Goal: Task Accomplishment & Management: Manage account settings

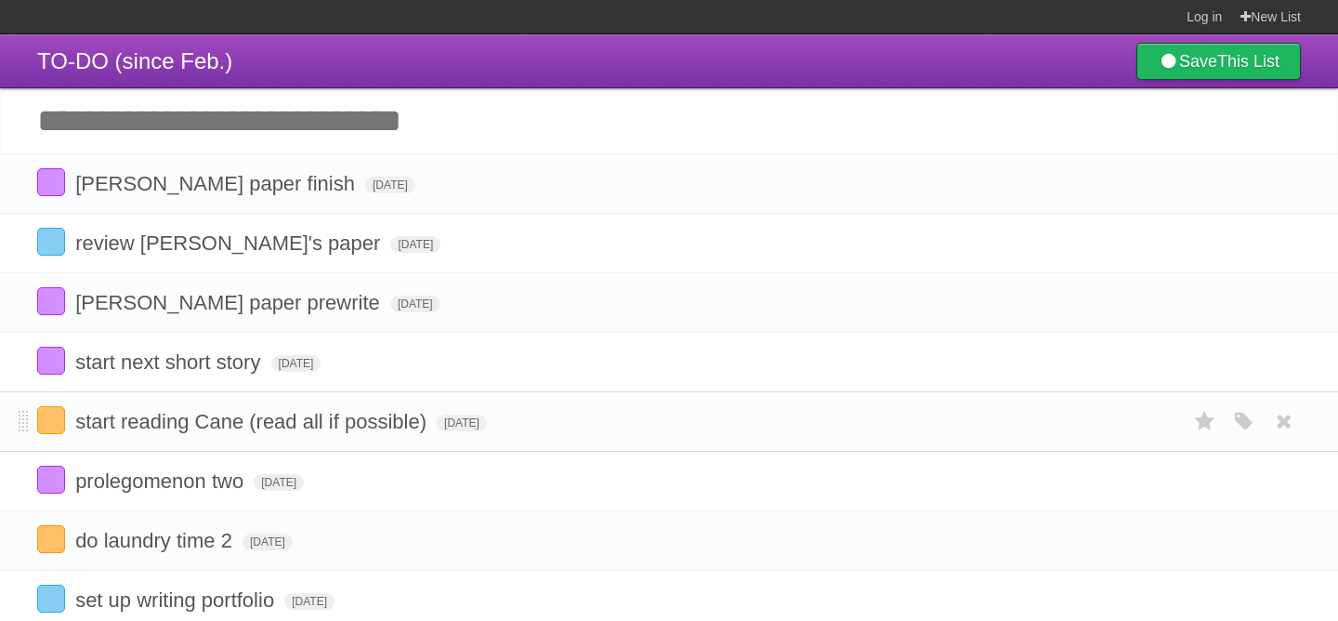
scroll to position [33, 0]
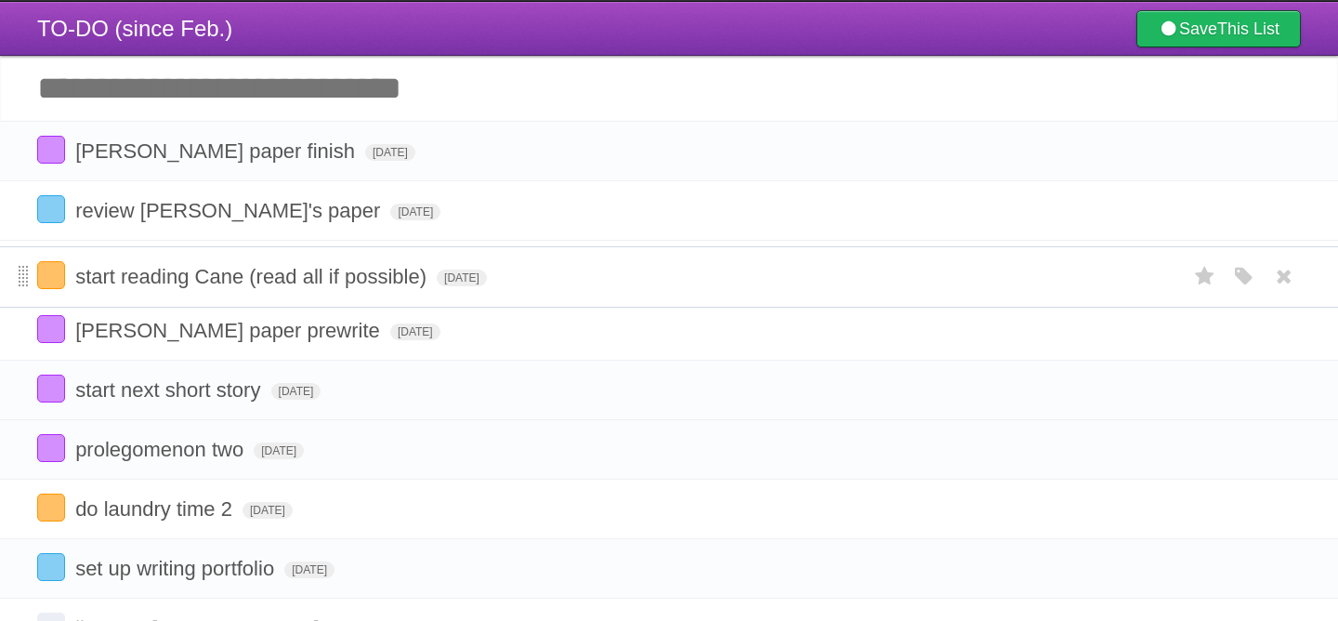
drag, startPoint x: 27, startPoint y: 402, endPoint x: 28, endPoint y: 281, distance: 121.7
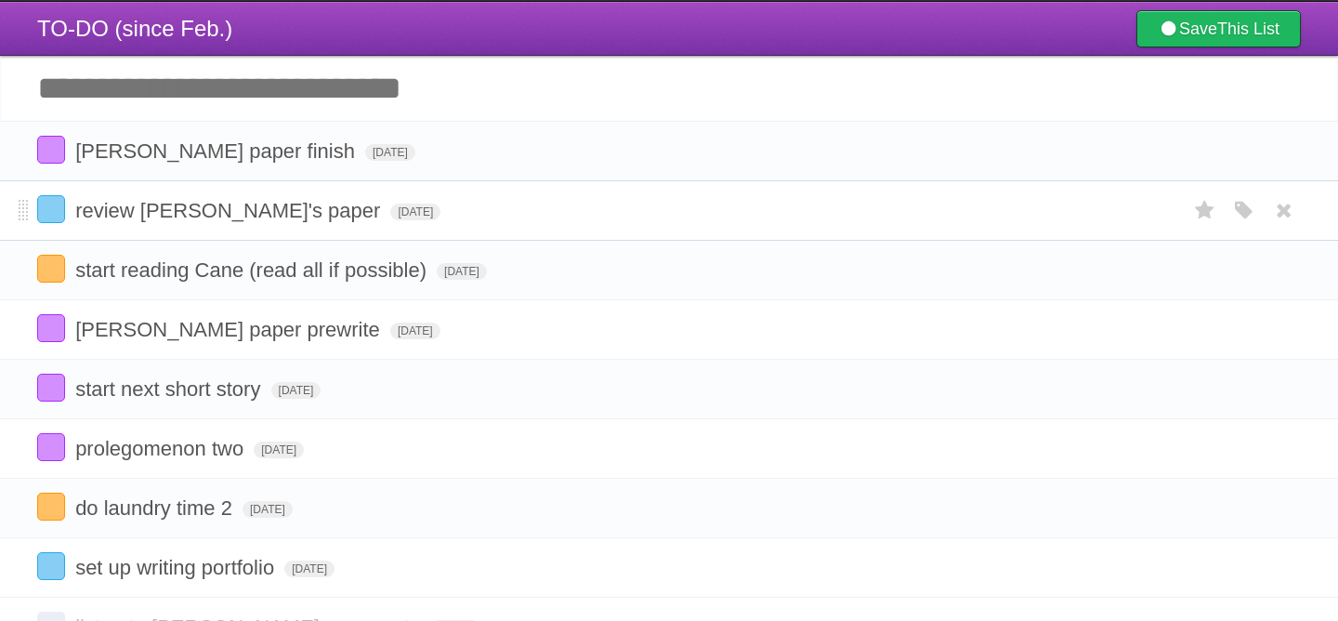
click at [230, 222] on span "review [PERSON_NAME]'s paper" at bounding box center [229, 210] width 309 height 23
click at [257, 221] on input "**********" at bounding box center [173, 212] width 196 height 24
type input "**********"
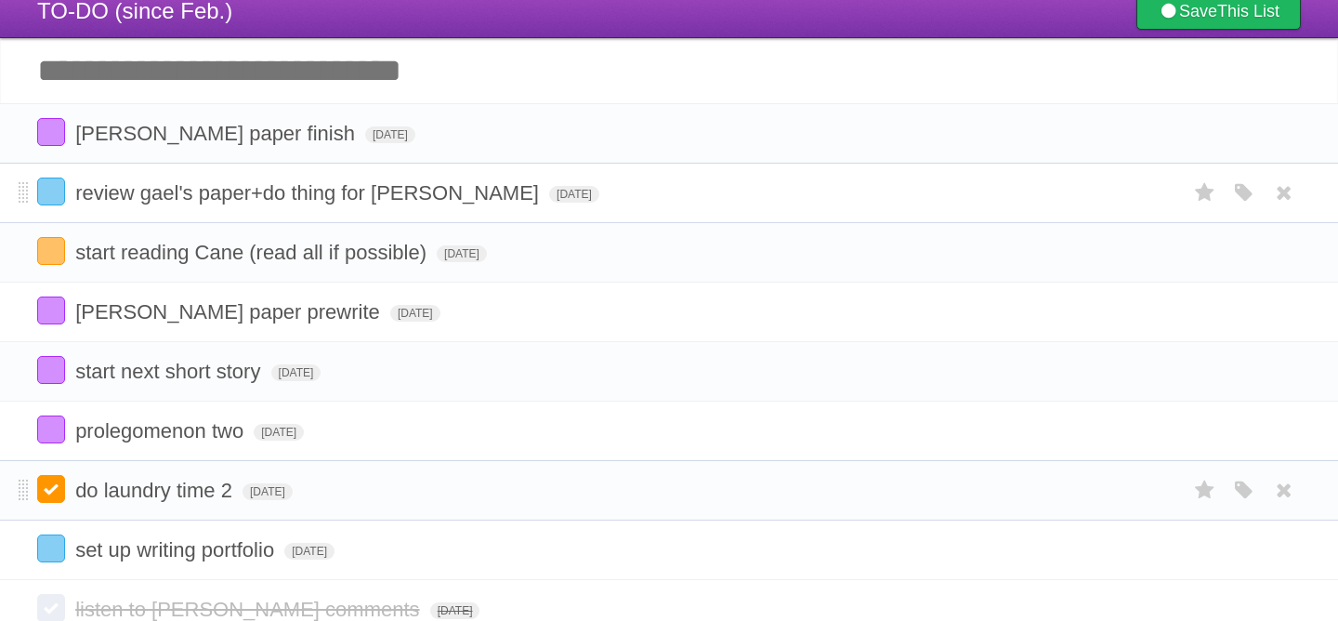
scroll to position [46, 0]
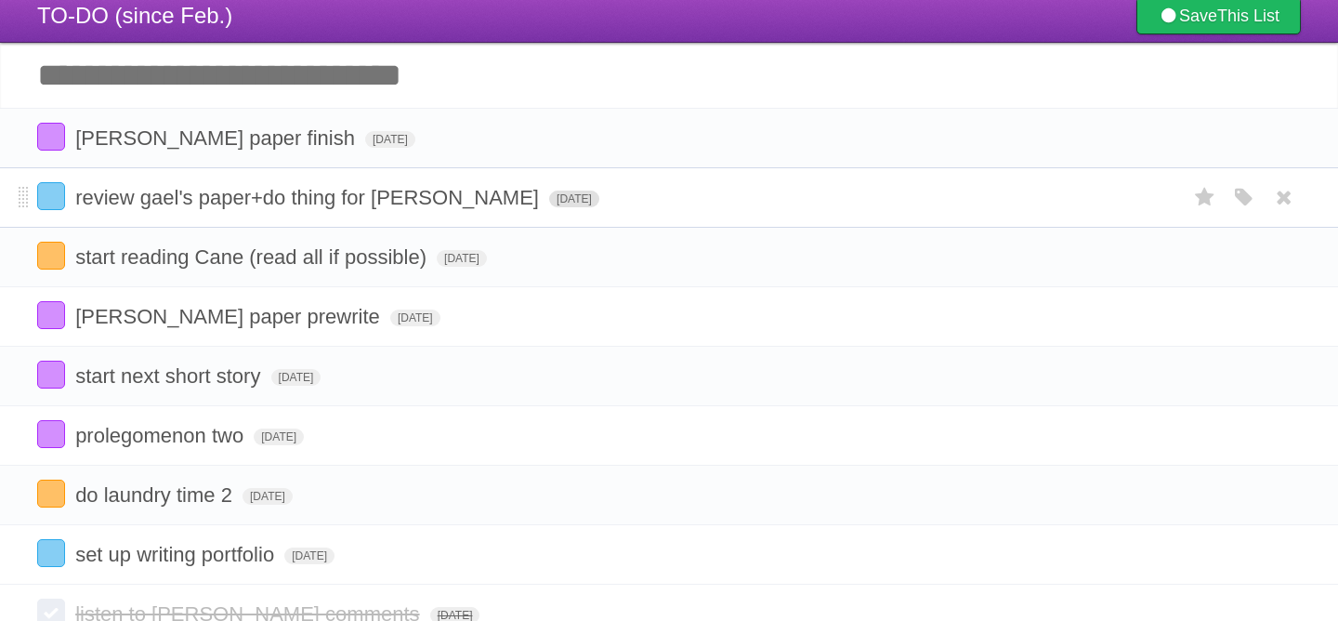
click at [549, 207] on span "[DATE]" at bounding box center [574, 198] width 50 height 17
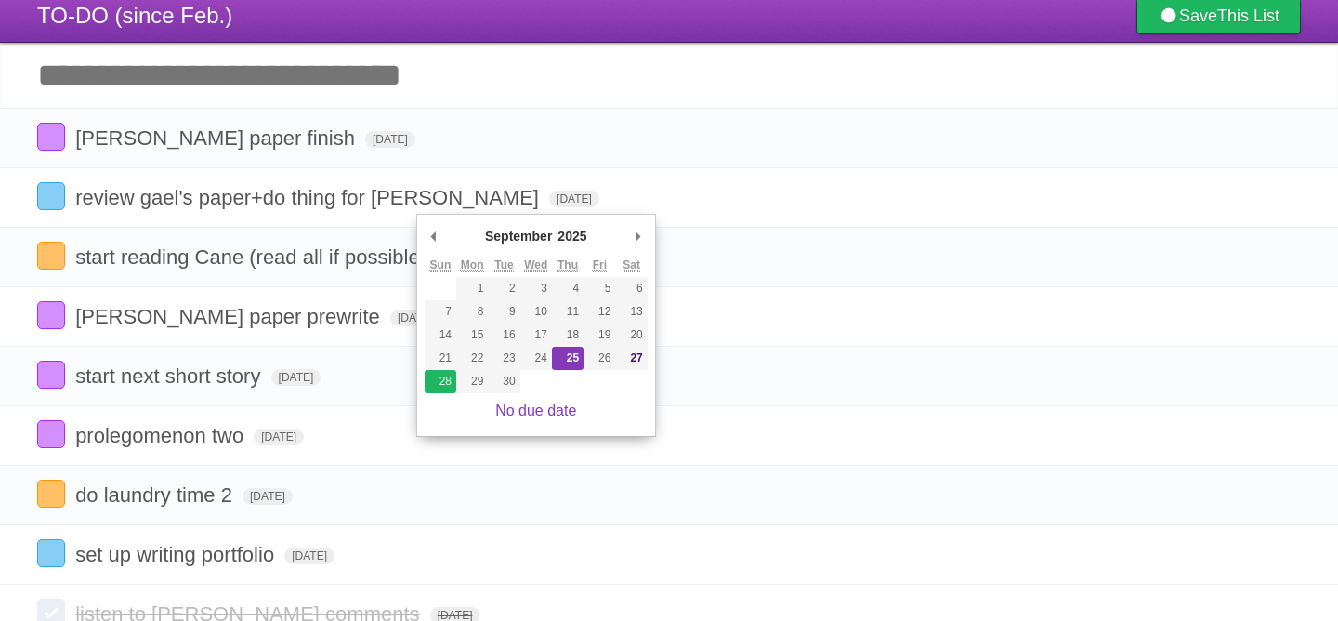
type span "[DATE]"
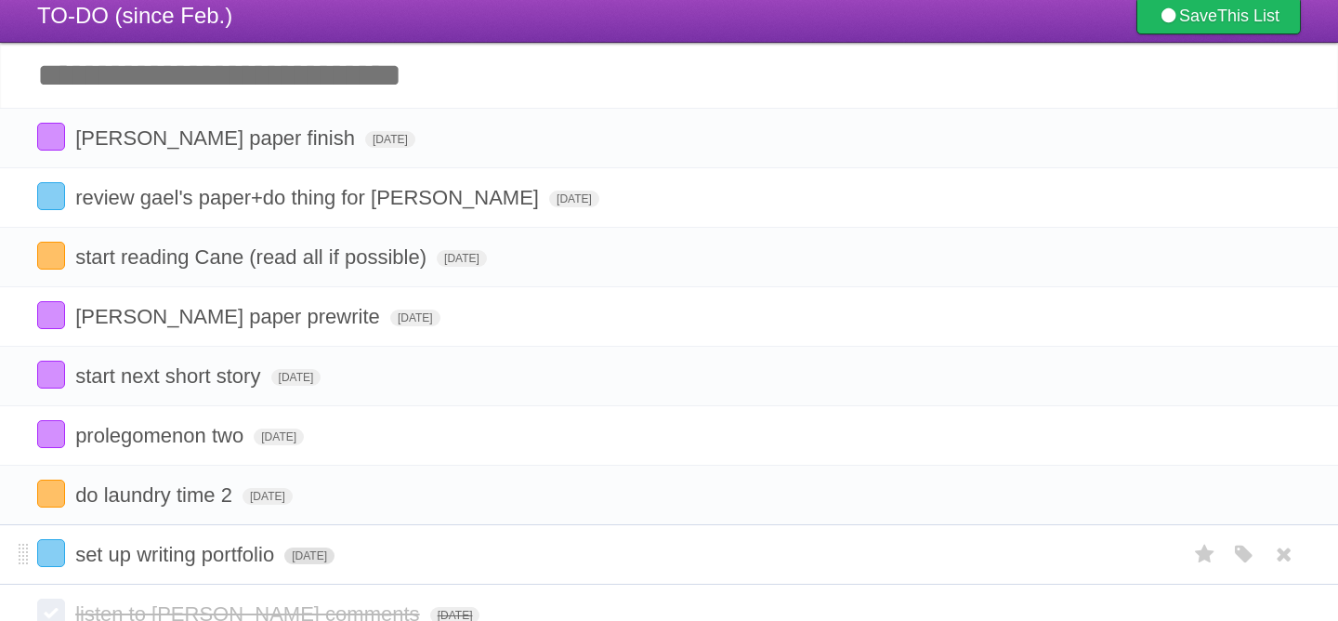
click at [330, 564] on span "[DATE]" at bounding box center [309, 555] width 50 height 17
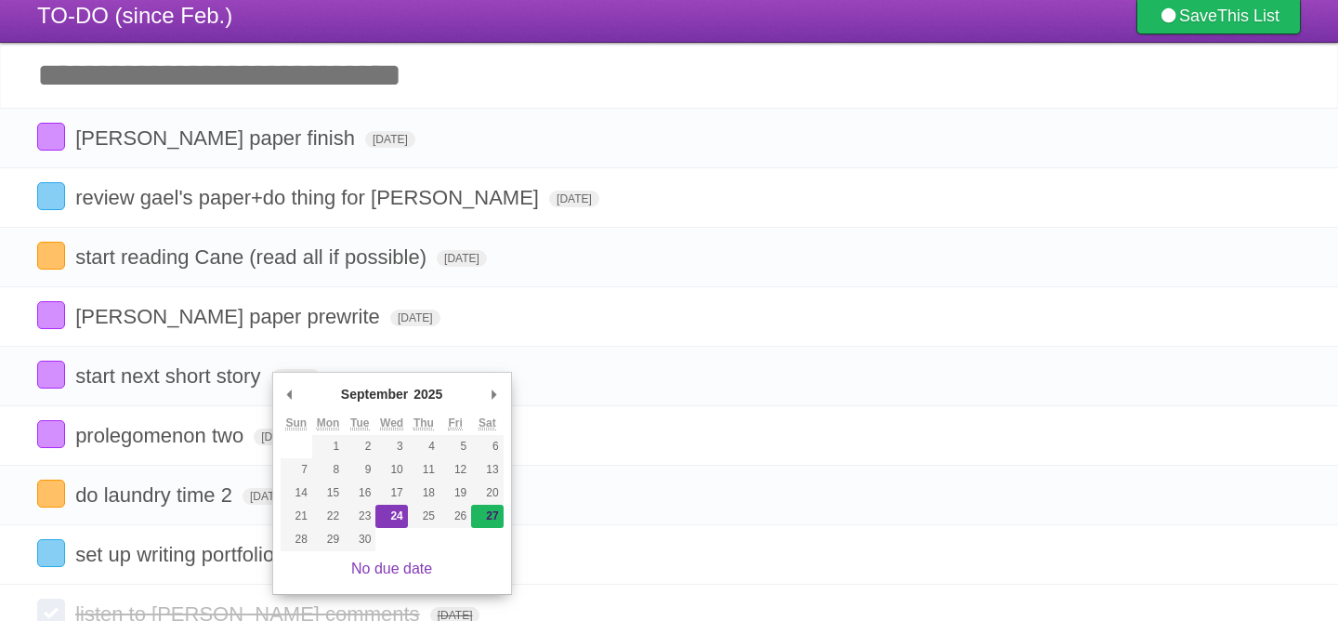
type span "[DATE]"
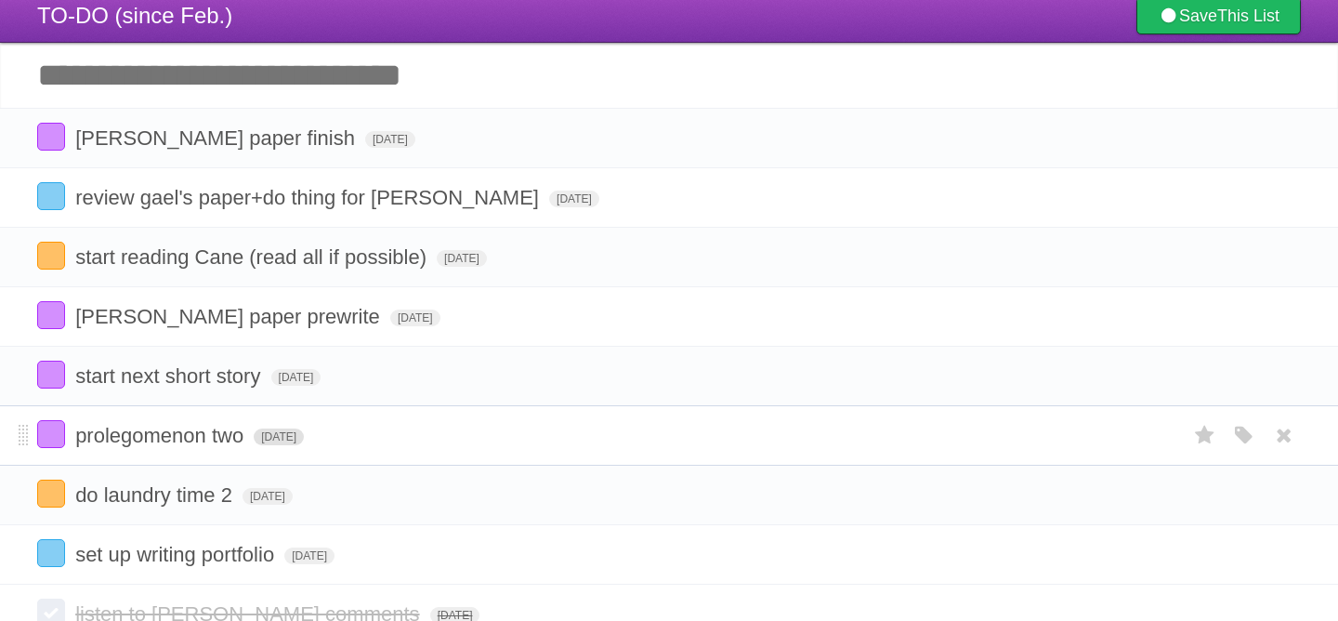
click at [297, 445] on span "[DATE]" at bounding box center [279, 436] width 50 height 17
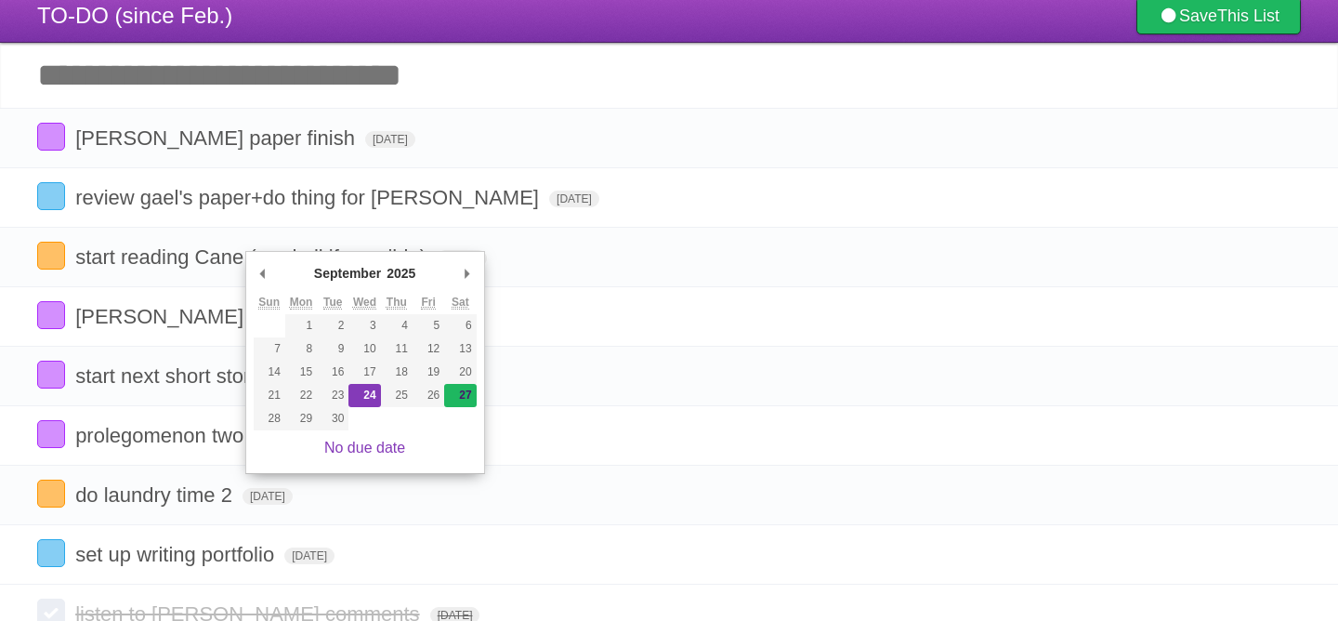
type span "[DATE]"
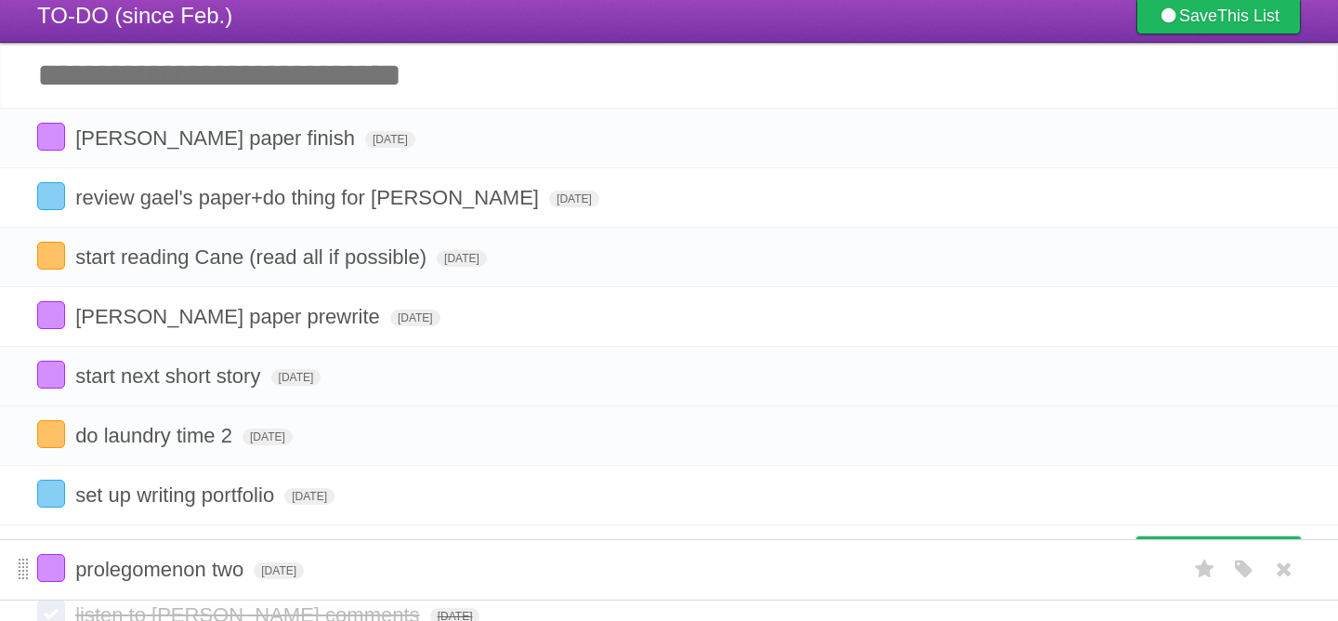
drag, startPoint x: 26, startPoint y: 450, endPoint x: 28, endPoint y: 576, distance: 126.3
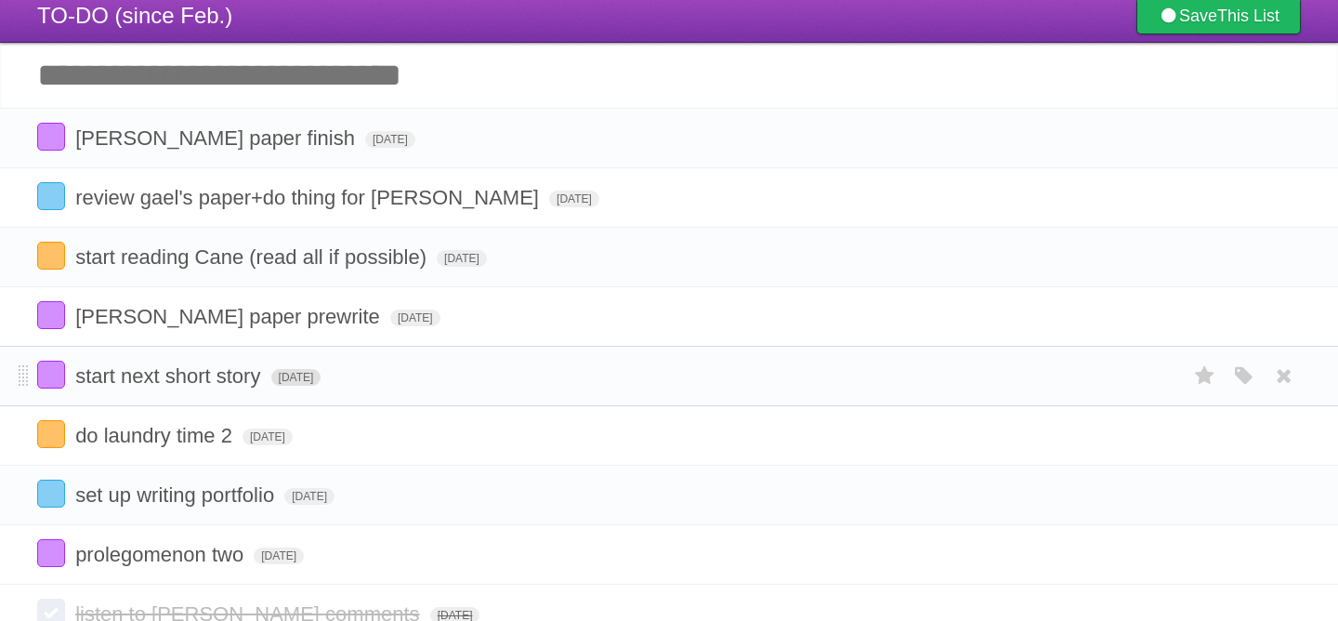
click at [281, 386] on span "[DATE]" at bounding box center [296, 377] width 50 height 17
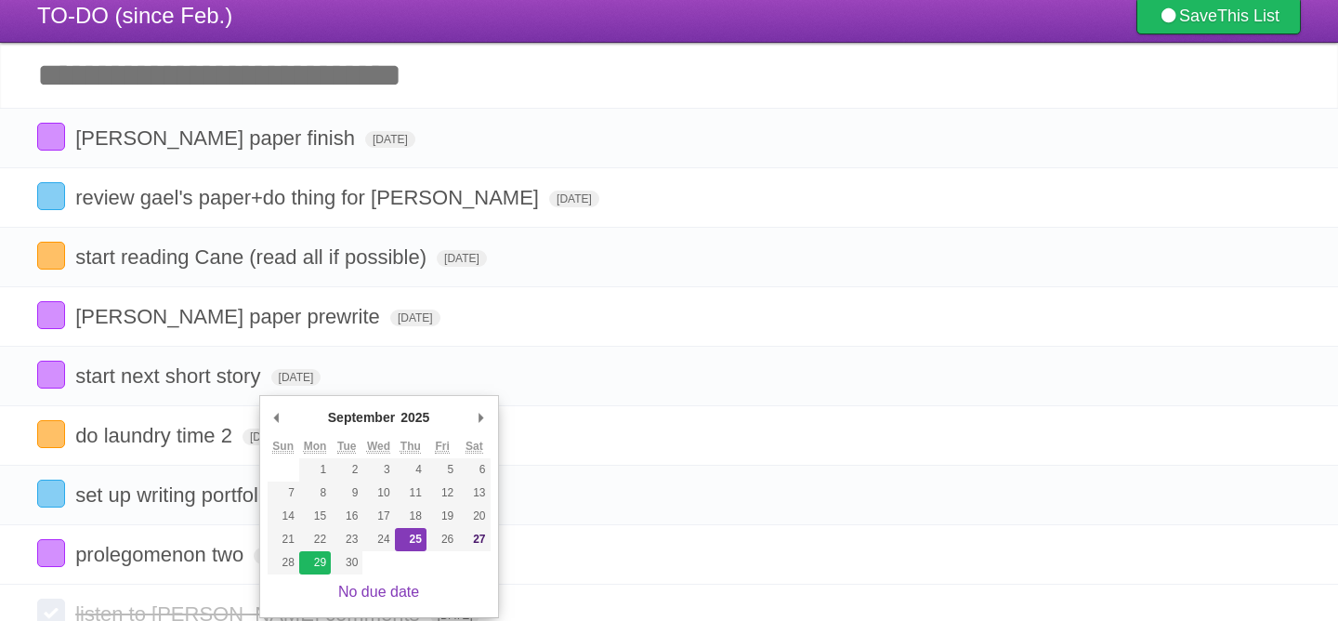
type span "[DATE]"
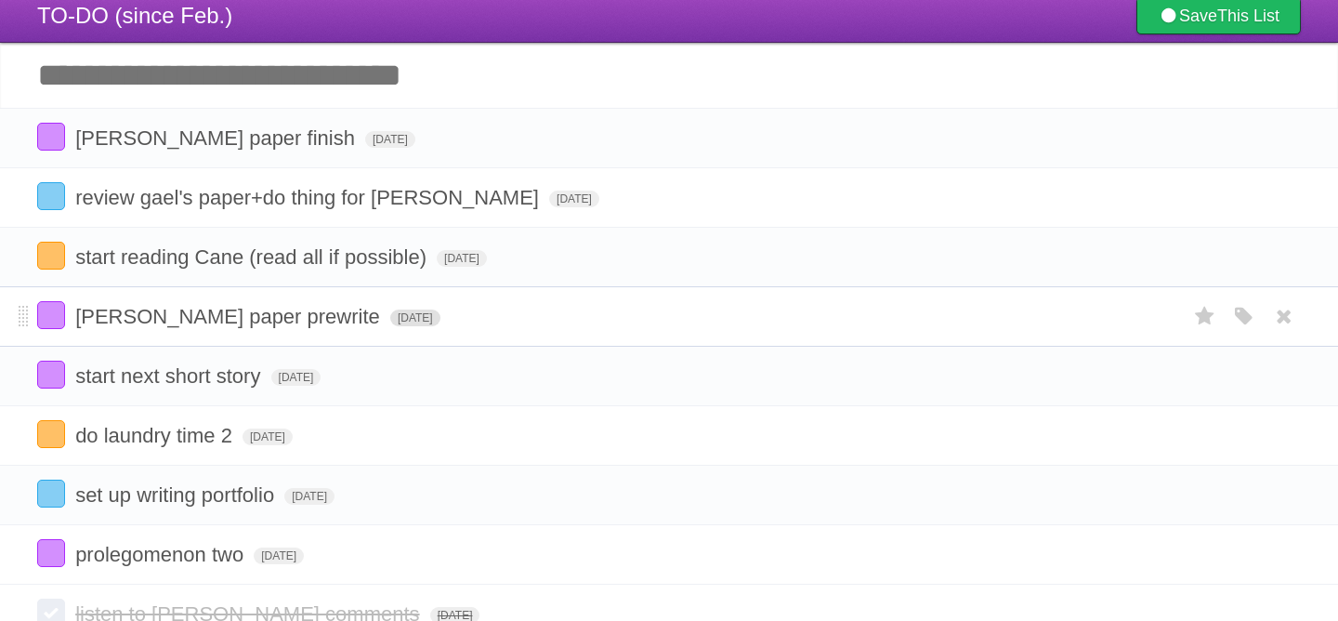
click at [390, 325] on span "[DATE]" at bounding box center [415, 317] width 50 height 17
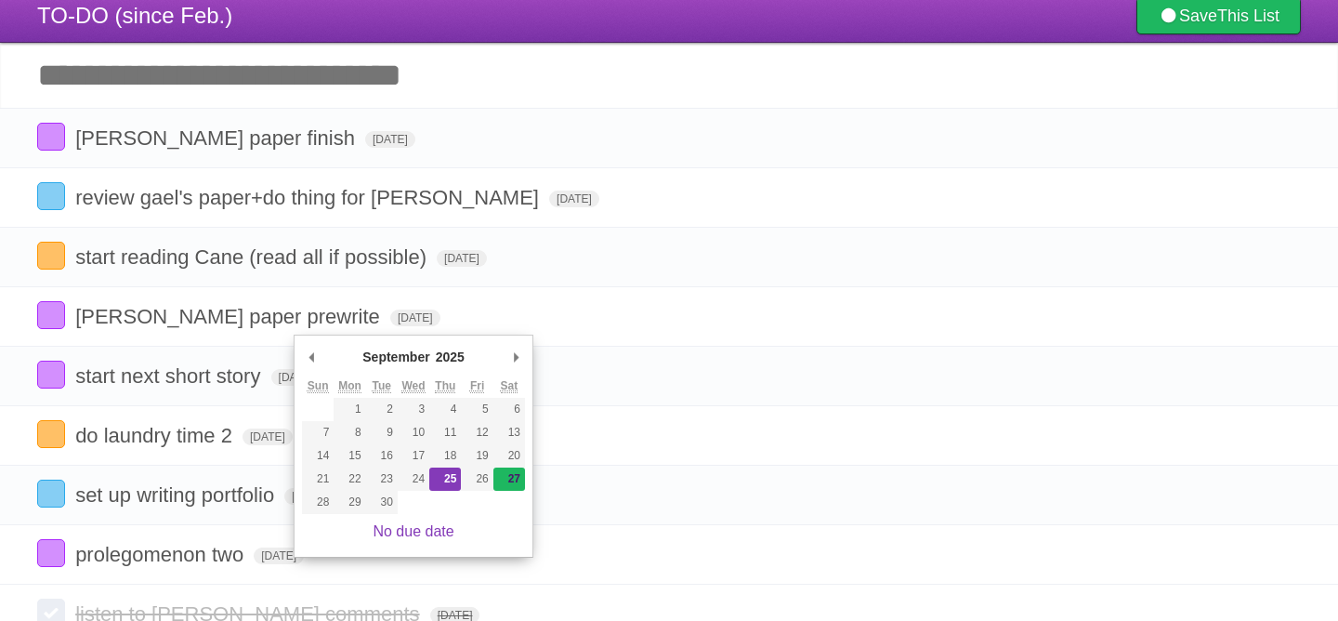
type span "[DATE]"
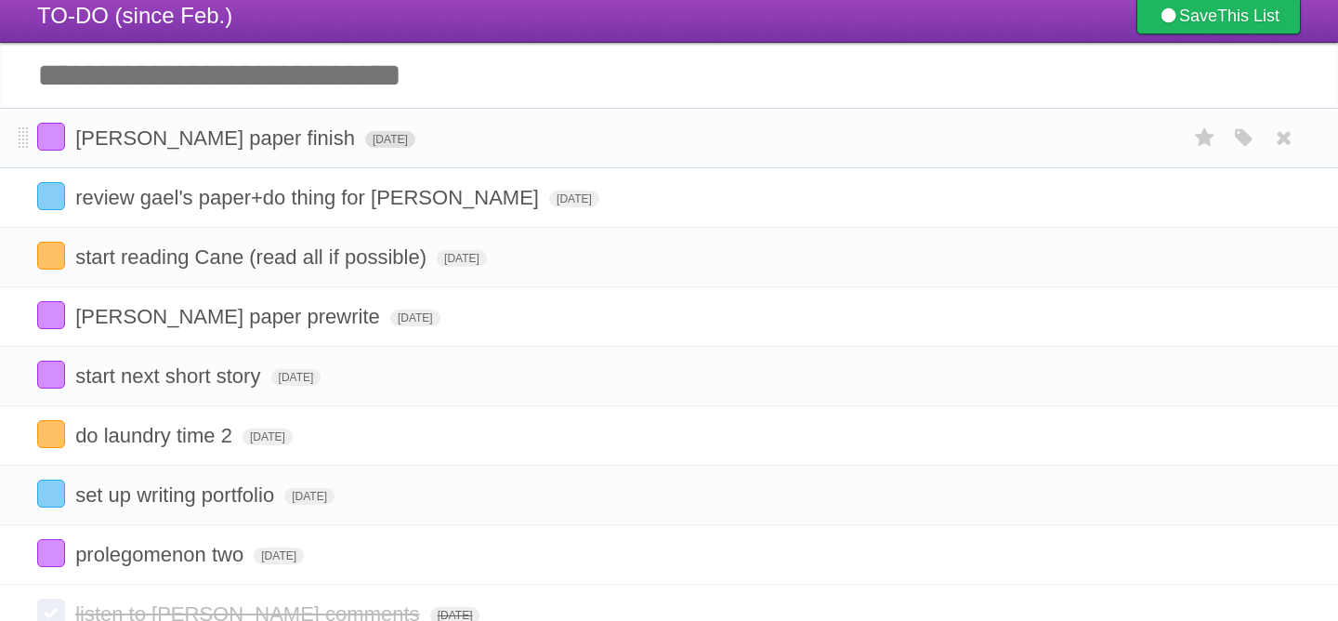
click at [365, 148] on span "[DATE]" at bounding box center [390, 139] width 50 height 17
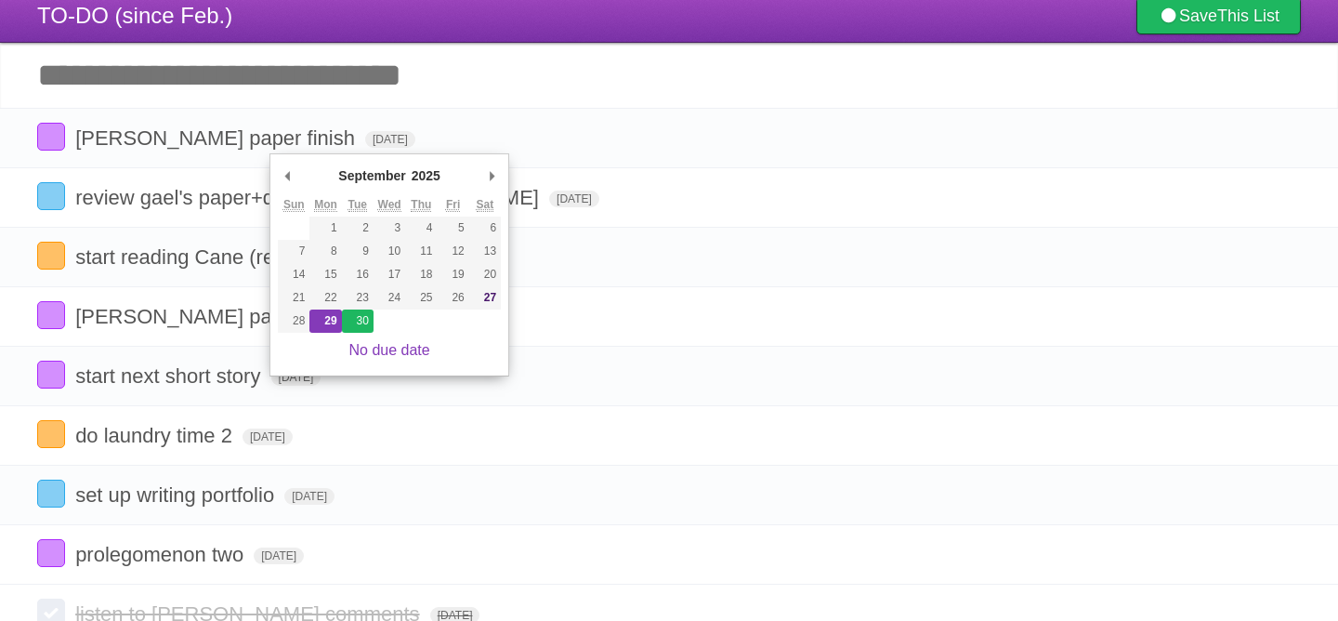
type span "[DATE]"
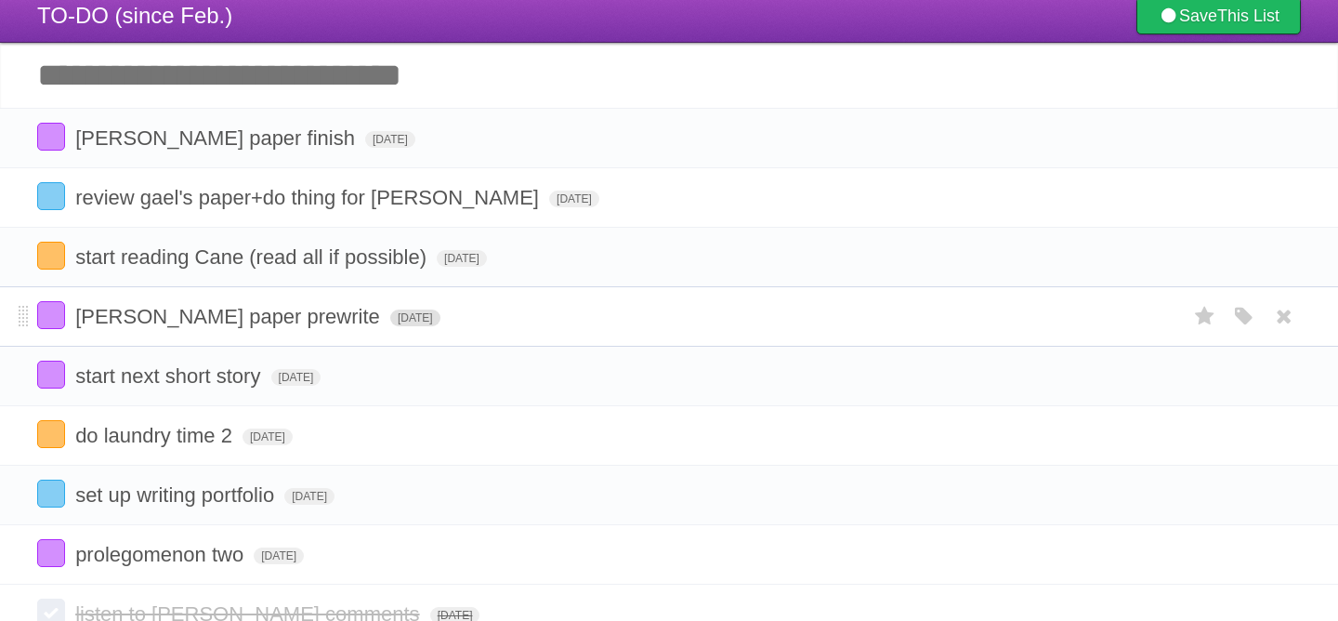
click at [390, 326] on span "[DATE]" at bounding box center [415, 317] width 50 height 17
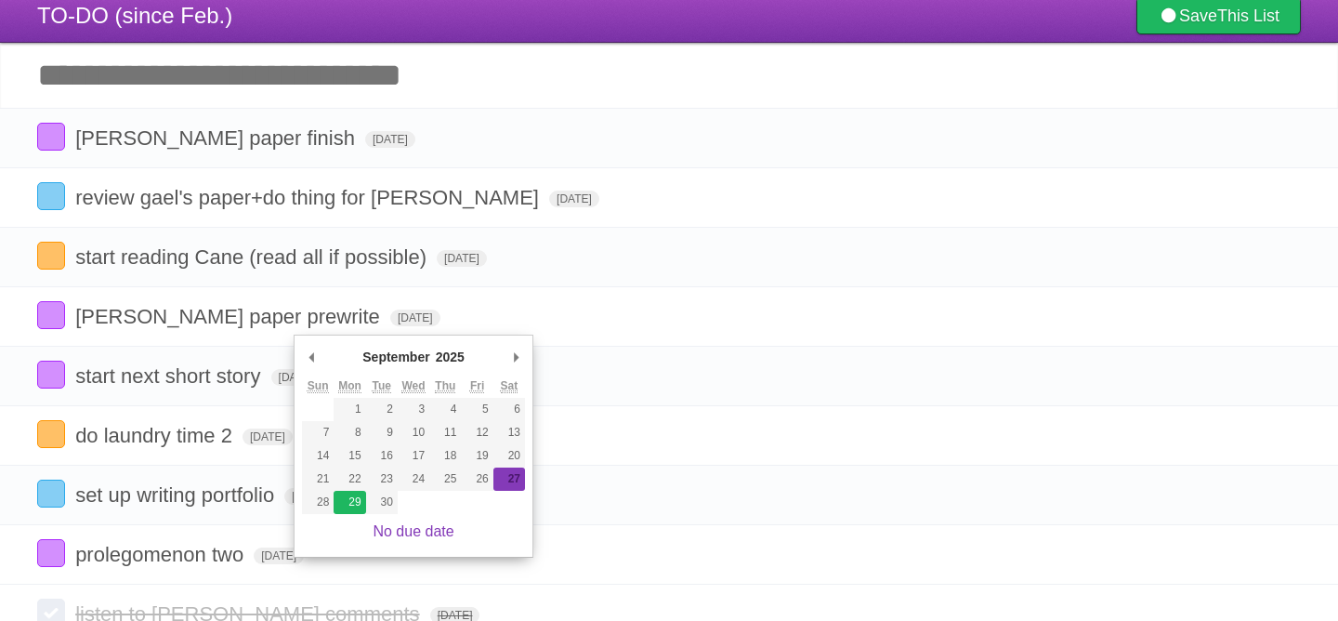
type span "[DATE]"
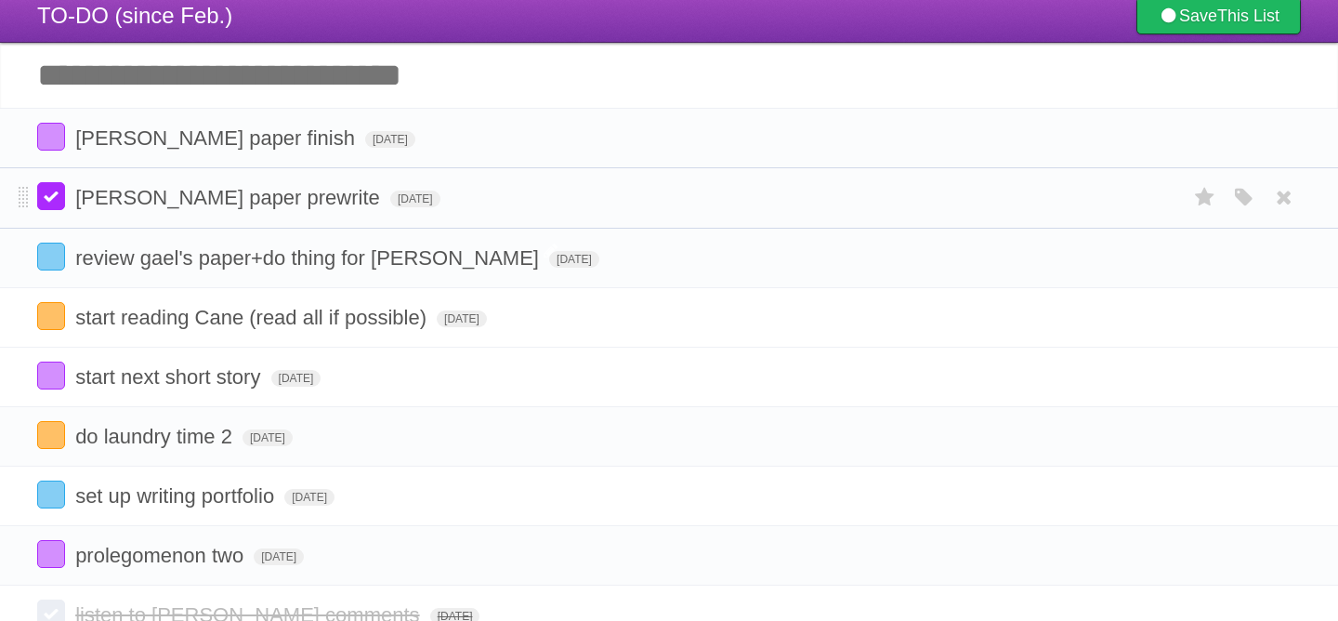
drag, startPoint x: 27, startPoint y: 318, endPoint x: 38, endPoint y: 192, distance: 125.9
click at [29, 375] on li "start next short story [DATE] White Red Blue Green Purple Orange" at bounding box center [669, 376] width 1338 height 60
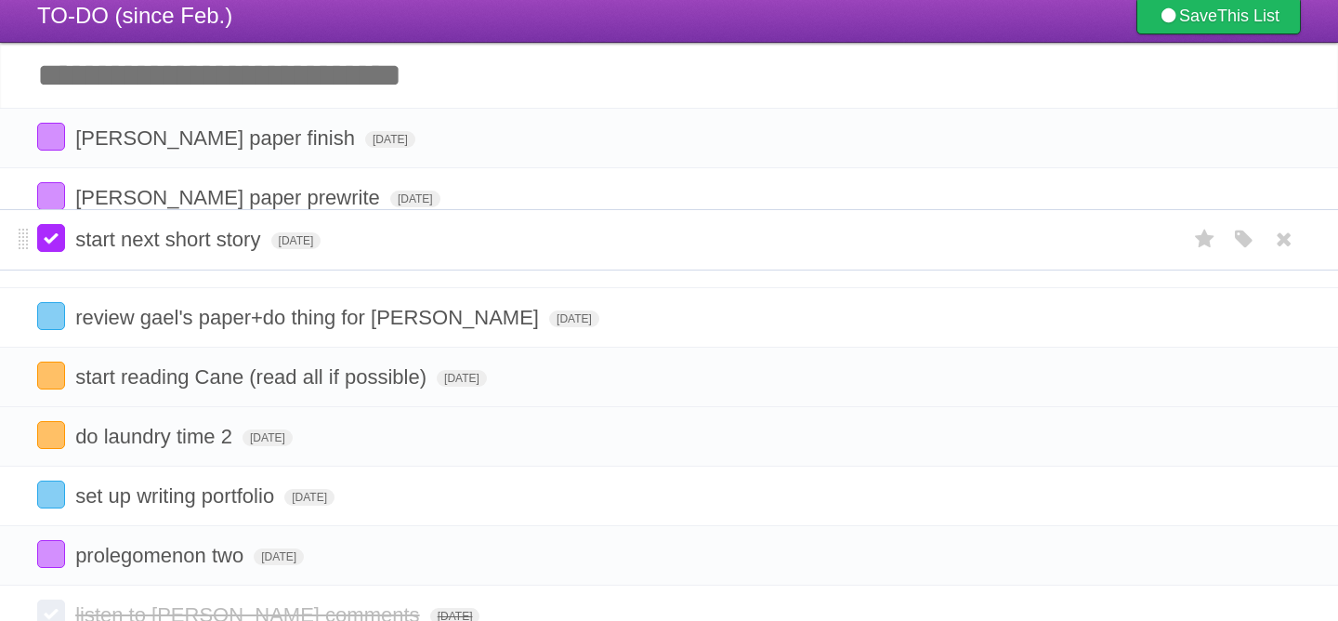
drag, startPoint x: 20, startPoint y: 381, endPoint x: 47, endPoint y: 236, distance: 147.4
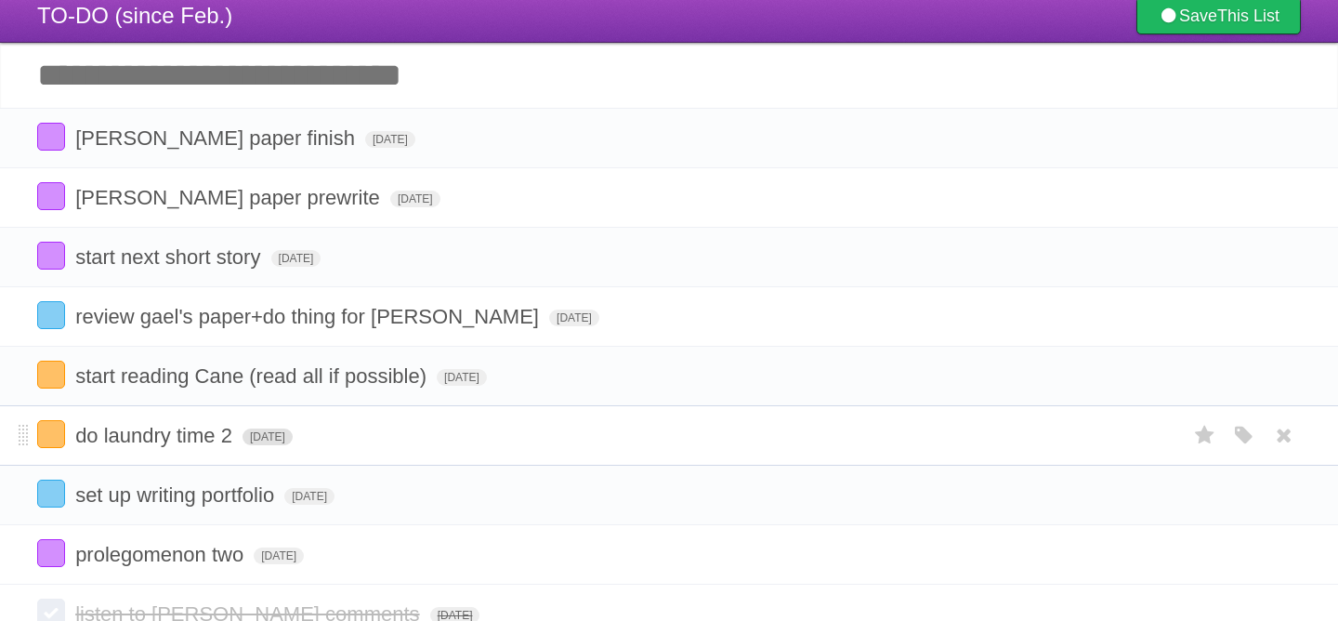
click at [293, 445] on span "[DATE]" at bounding box center [267, 436] width 50 height 17
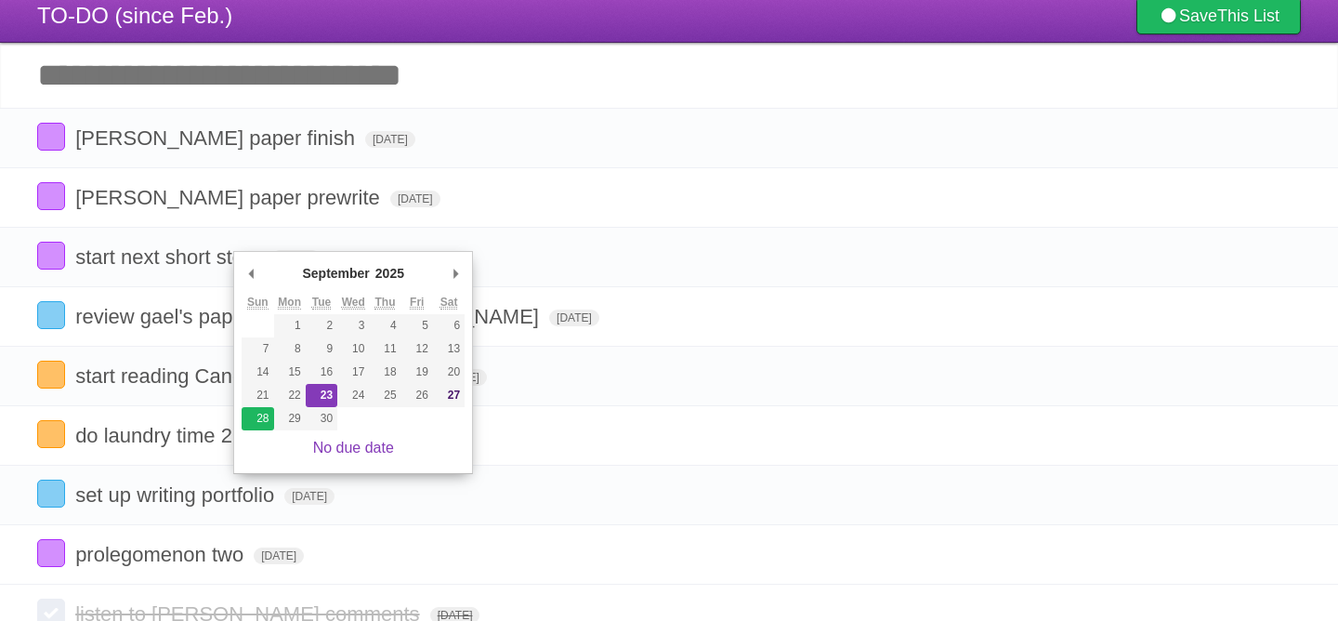
type span "[DATE]"
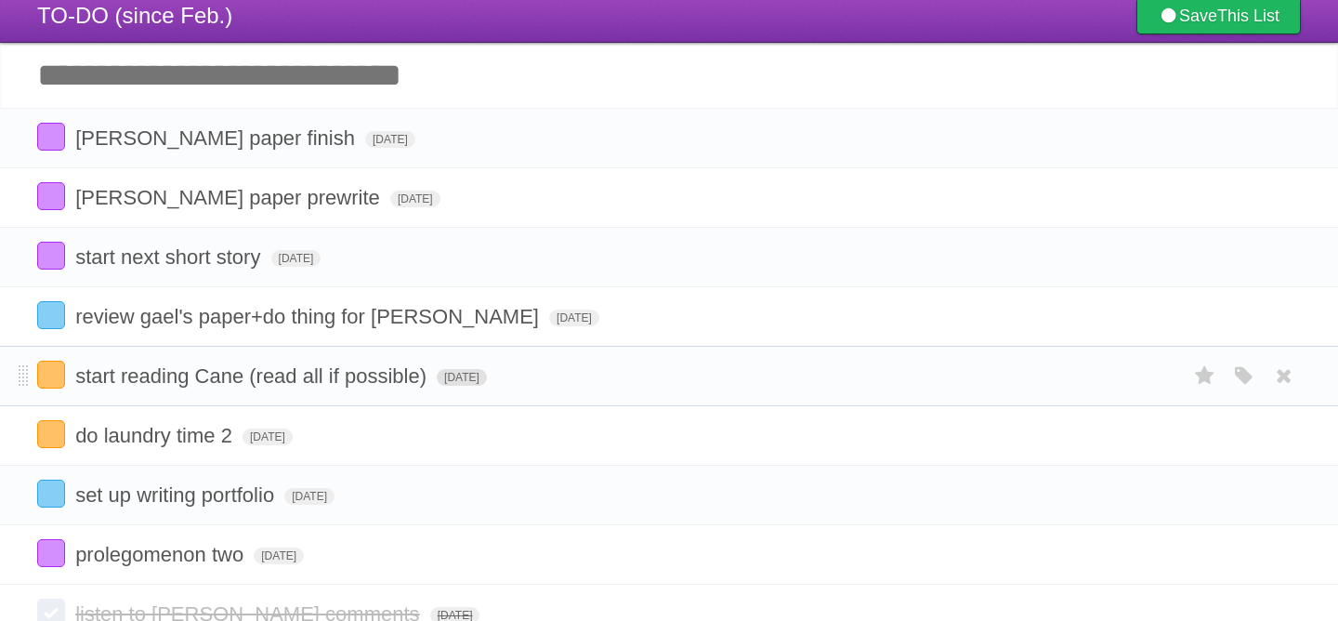
click at [441, 386] on span "[DATE]" at bounding box center [462, 377] width 50 height 17
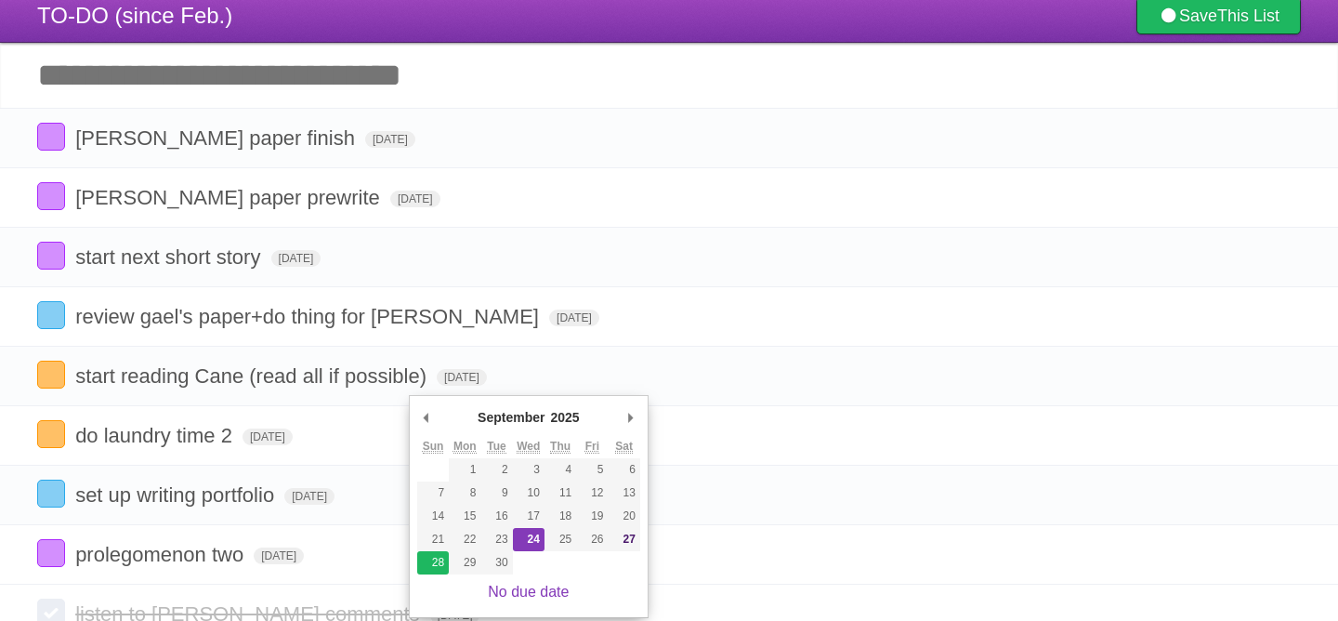
type span "[DATE]"
